Goal: Obtain resource: Download file/media

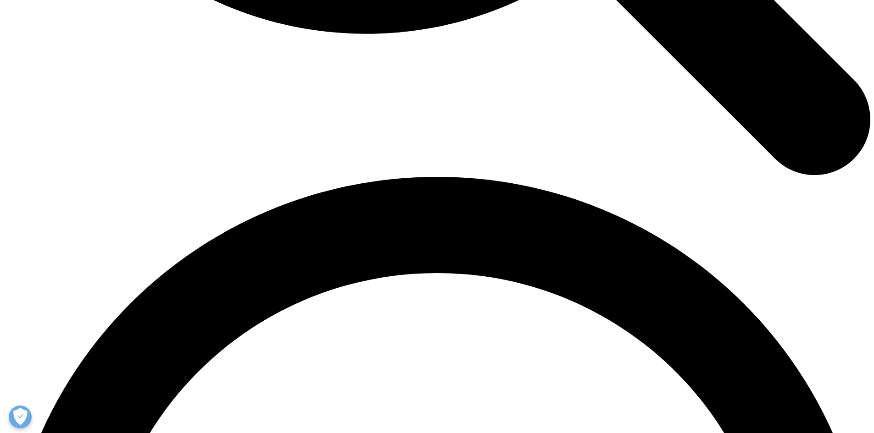
scroll to position [1650, 0]
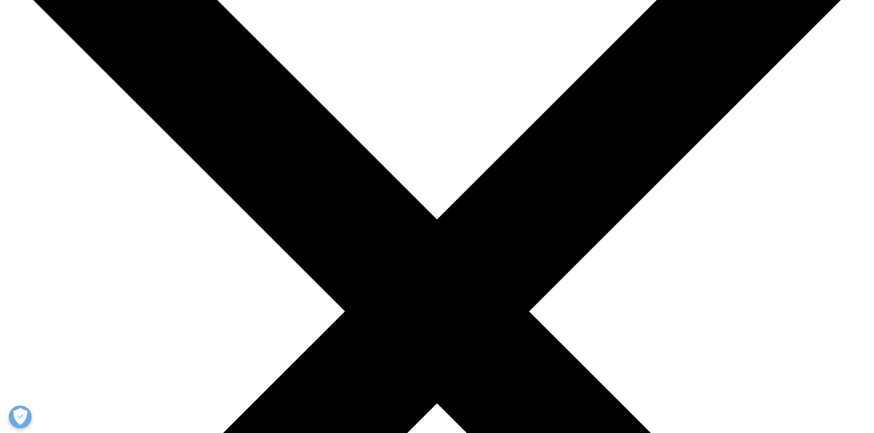
scroll to position [321, 0]
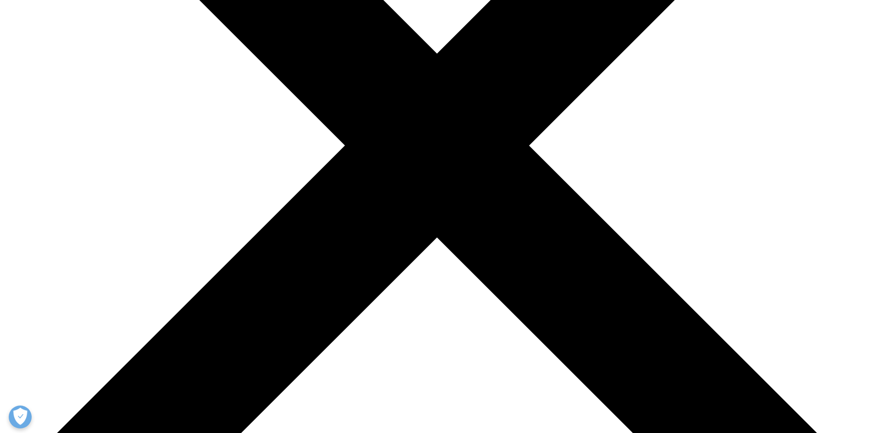
type input "t"
type input "Taemin"
type input "Park"
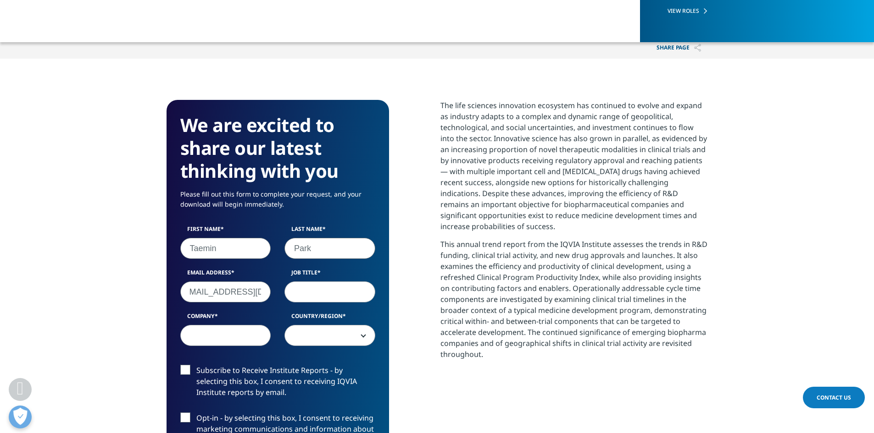
type input "[EMAIL_ADDRESS][DOMAIN_NAME]"
type input "Senior Associate"
type input "True Wind Capital"
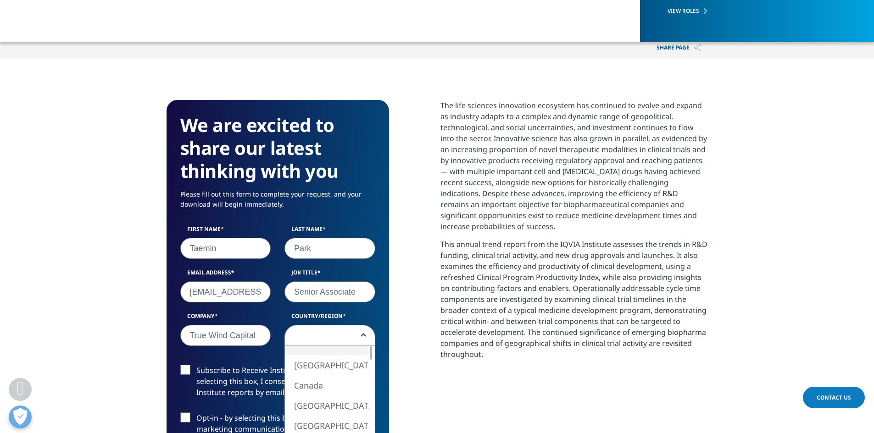
click at [337, 326] on span at bounding box center [330, 336] width 90 height 21
select select "[GEOGRAPHIC_DATA]"
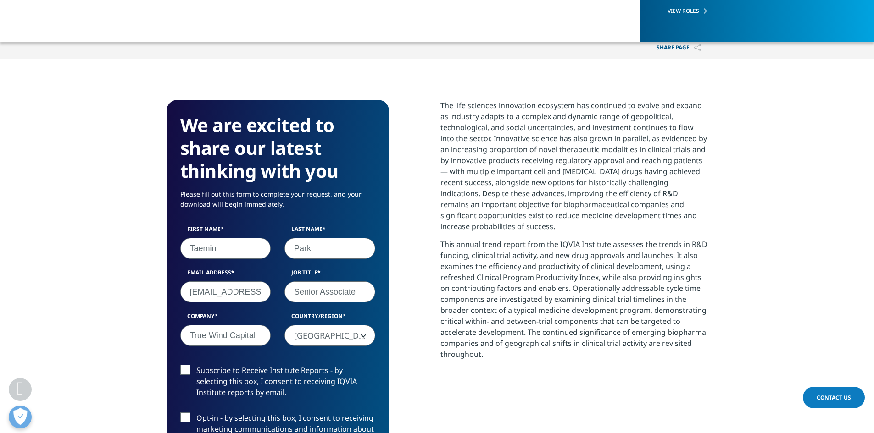
click at [439, 354] on div "We are excited to share our latest thinking with you Please fill out this form …" at bounding box center [436, 353] width 541 height 507
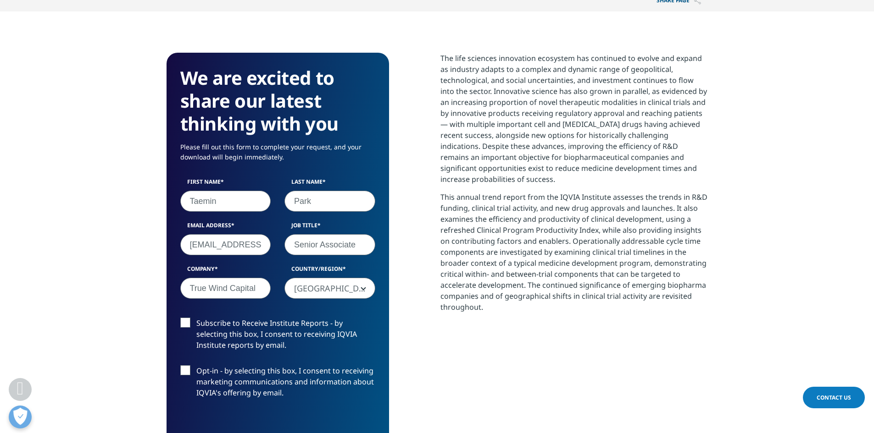
scroll to position [459, 0]
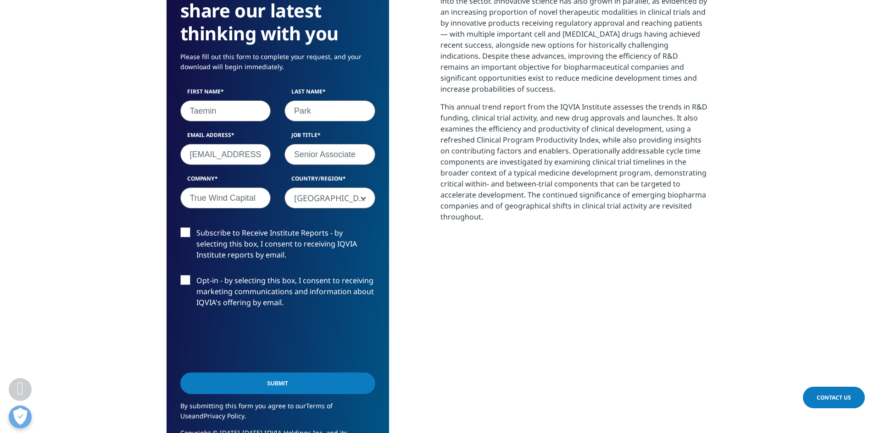
click at [248, 373] on input "Submit" at bounding box center [277, 384] width 195 height 22
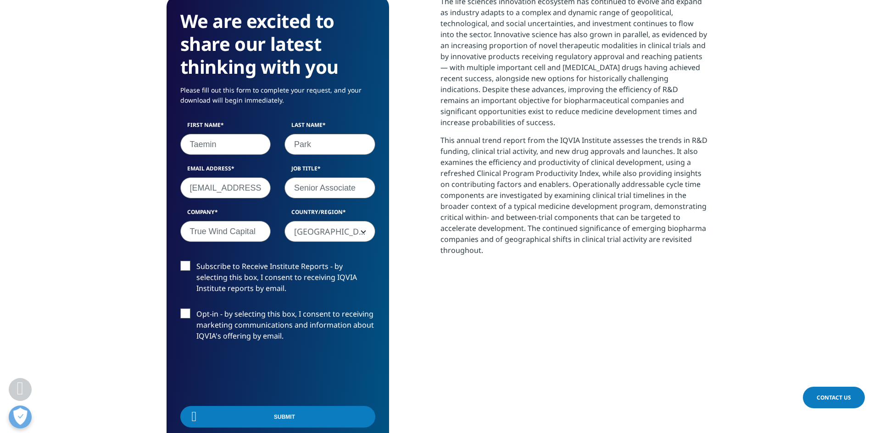
scroll to position [415, 0]
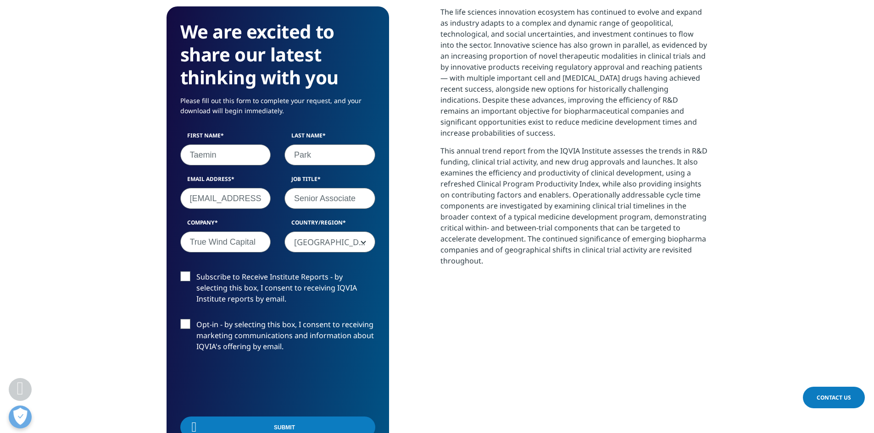
click at [186, 271] on label "Subscribe to Receive Institute Reports - by selecting this box, I consent to re…" at bounding box center [277, 290] width 195 height 38
click at [196, 271] on input "Subscribe to Receive Institute Reports - by selecting this box, I consent to re…" at bounding box center [196, 271] width 0 height 0
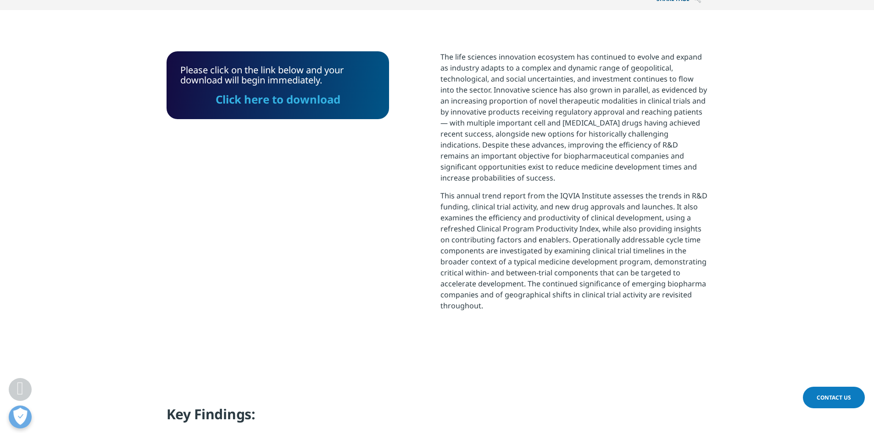
scroll to position [369, 0]
click at [313, 93] on link "Click here to download" at bounding box center [277, 100] width 125 height 15
